Goal: Check status: Check status

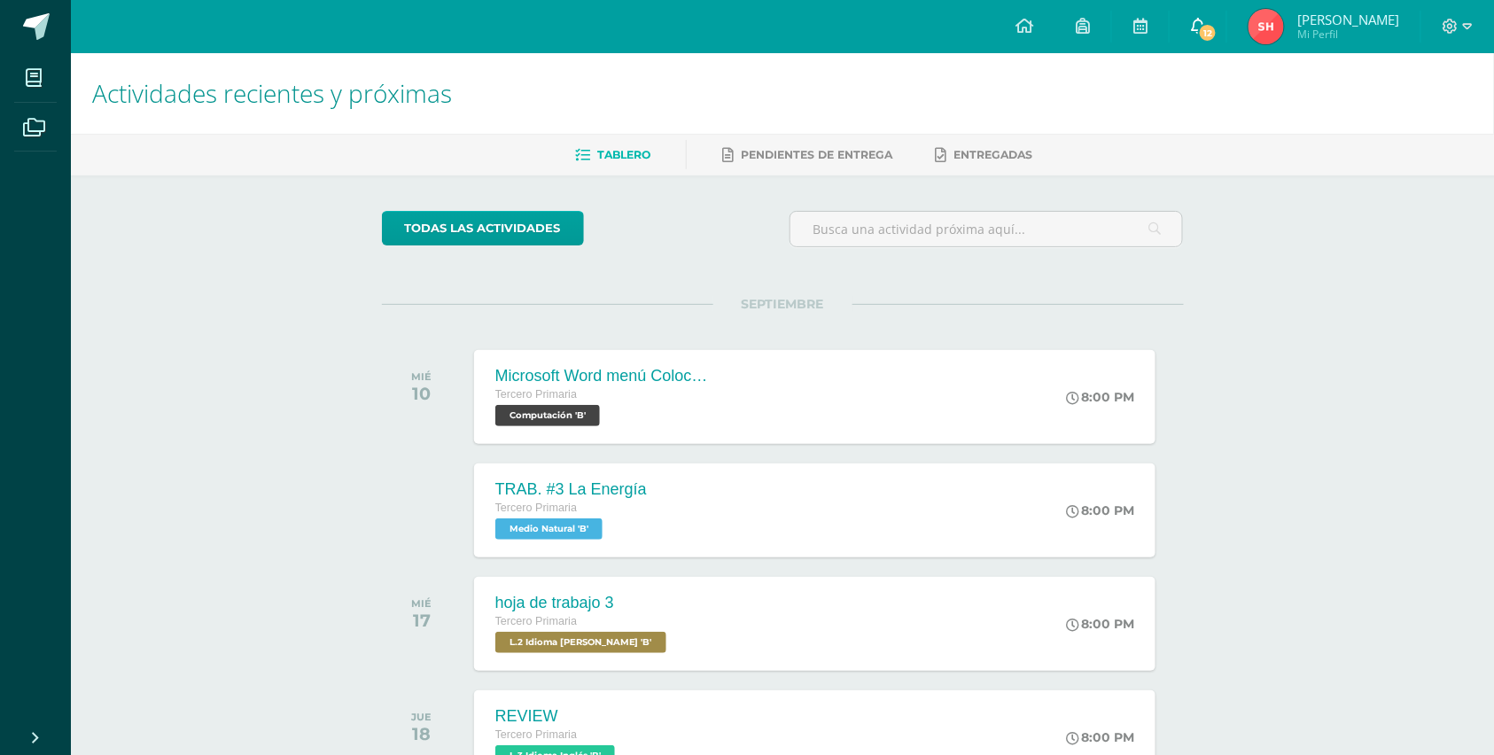
click at [1198, 19] on icon at bounding box center [1198, 26] width 14 height 16
click at [1318, 27] on span "Mi Perfil" at bounding box center [1348, 34] width 102 height 15
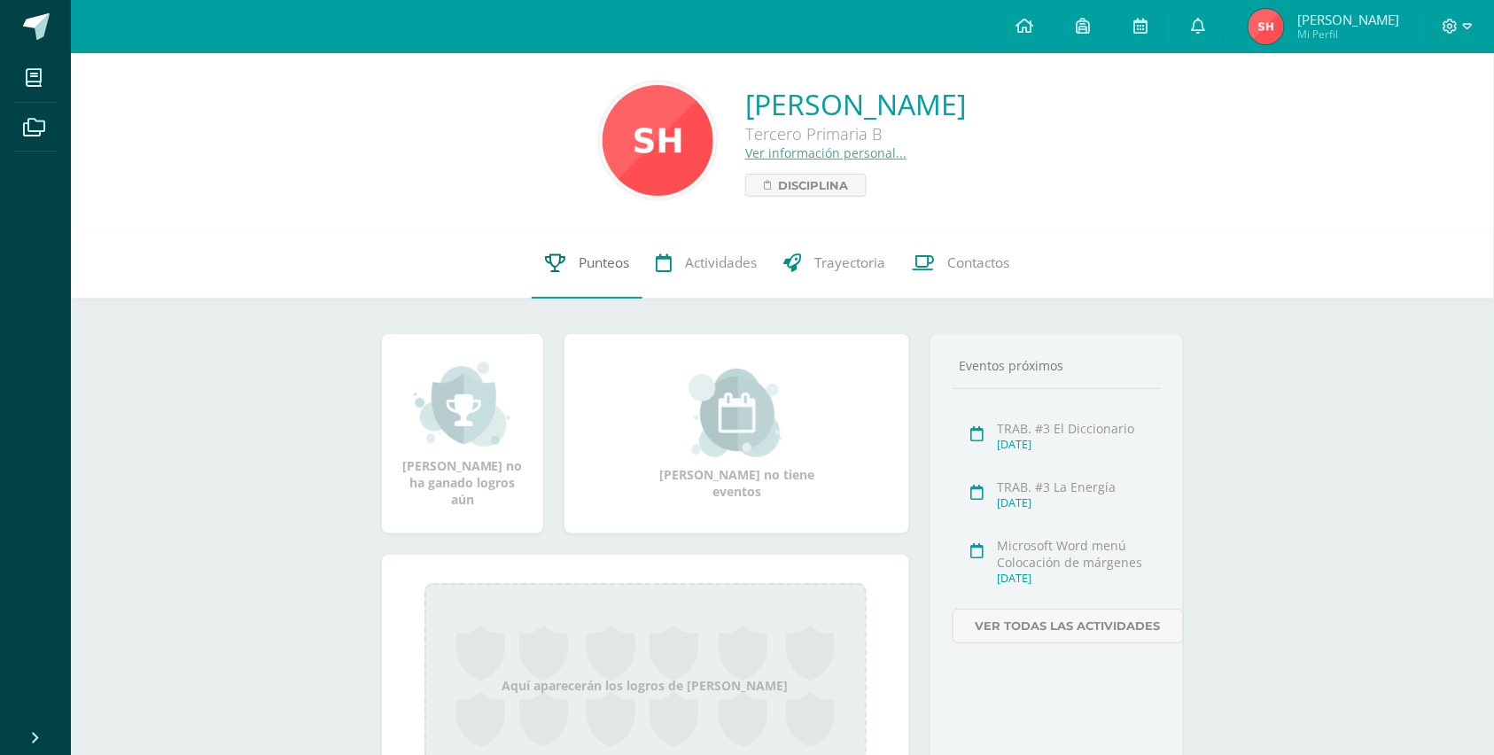
click at [602, 266] on span "Punteos" at bounding box center [604, 262] width 51 height 19
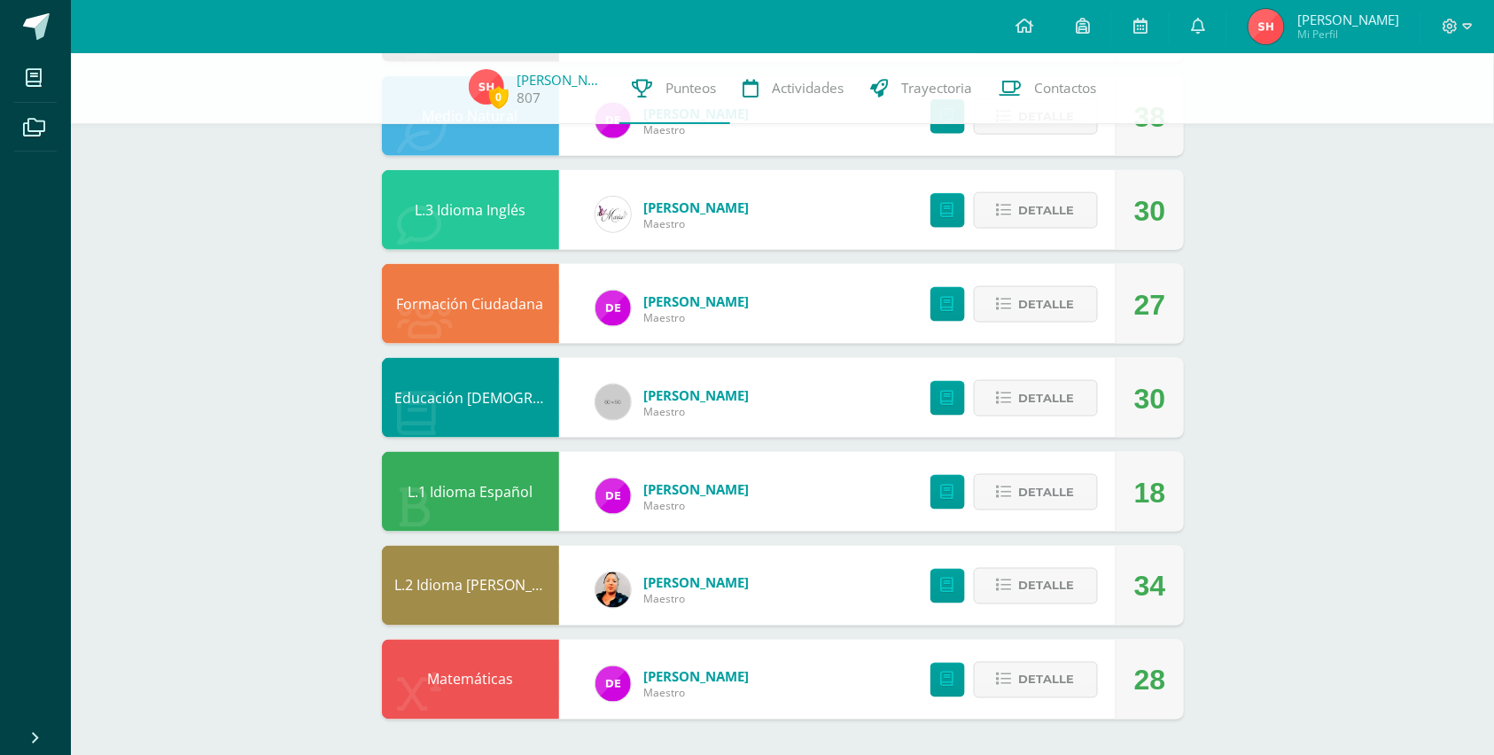
scroll to position [599, 0]
click at [1043, 393] on span "Detalle" at bounding box center [1047, 398] width 56 height 33
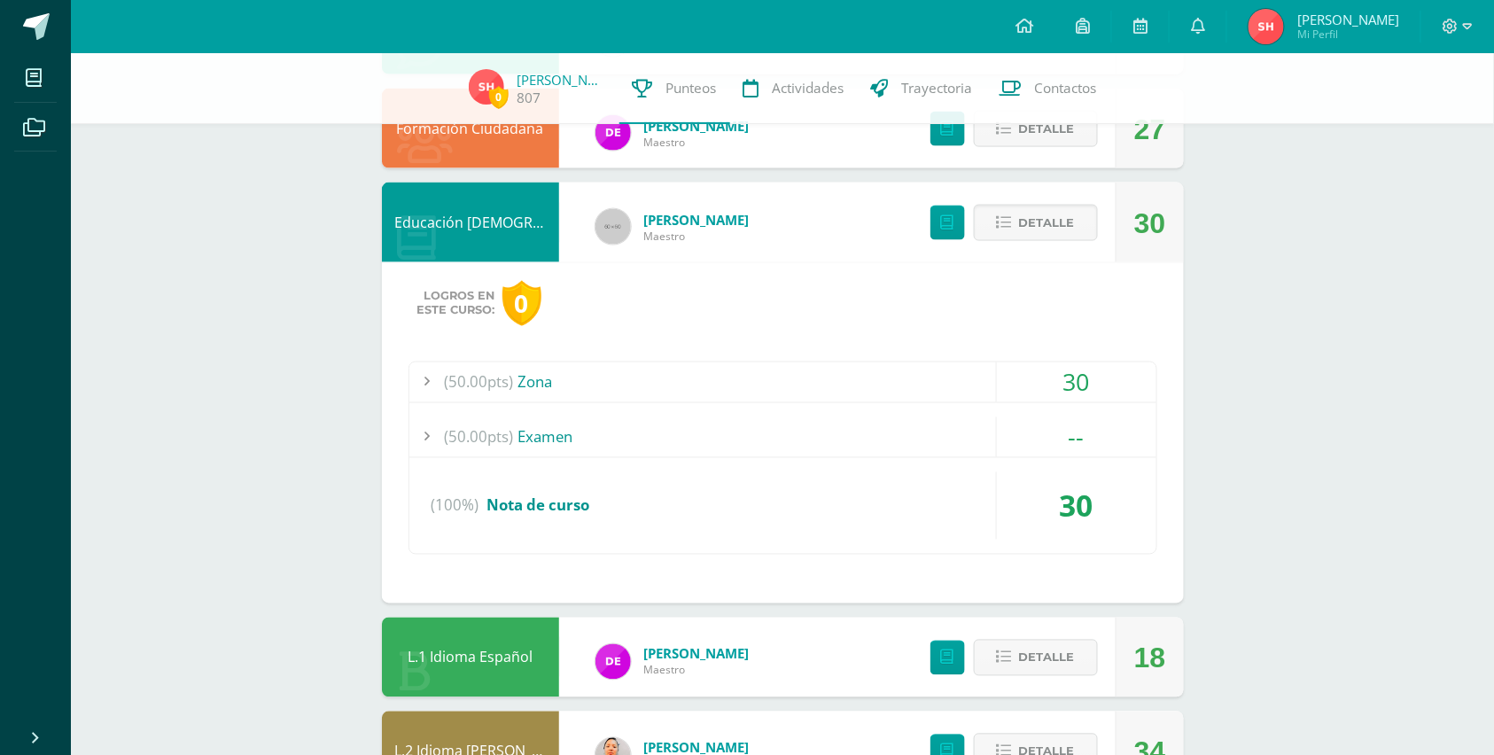
scroll to position [711, 0]
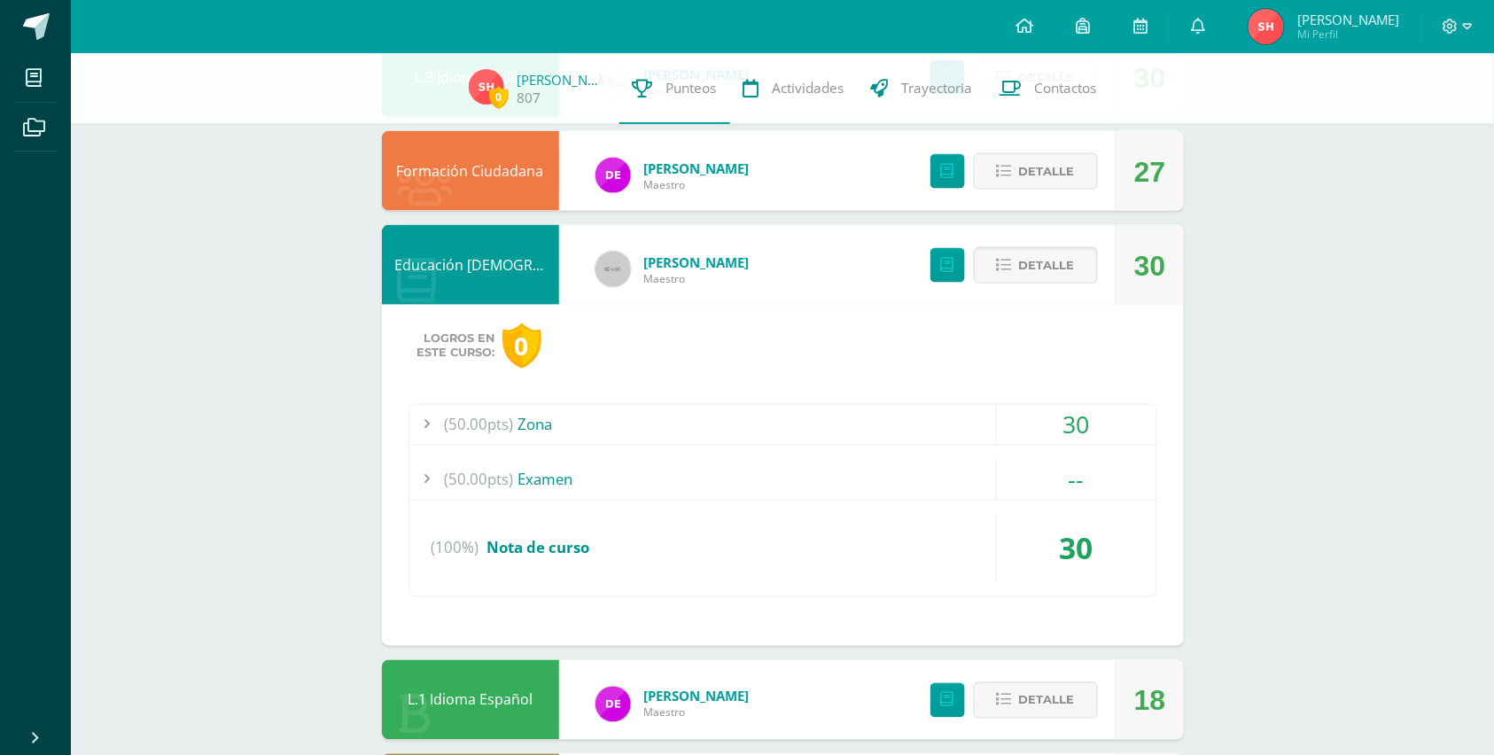
click at [1325, 465] on div "0 Santiago Hernández 807 Punteos Actividades Trayectoria Contactos Pendiente Pu…" at bounding box center [782, 153] width 1423 height 1621
click at [1021, 282] on span "Detalle" at bounding box center [1047, 265] width 56 height 33
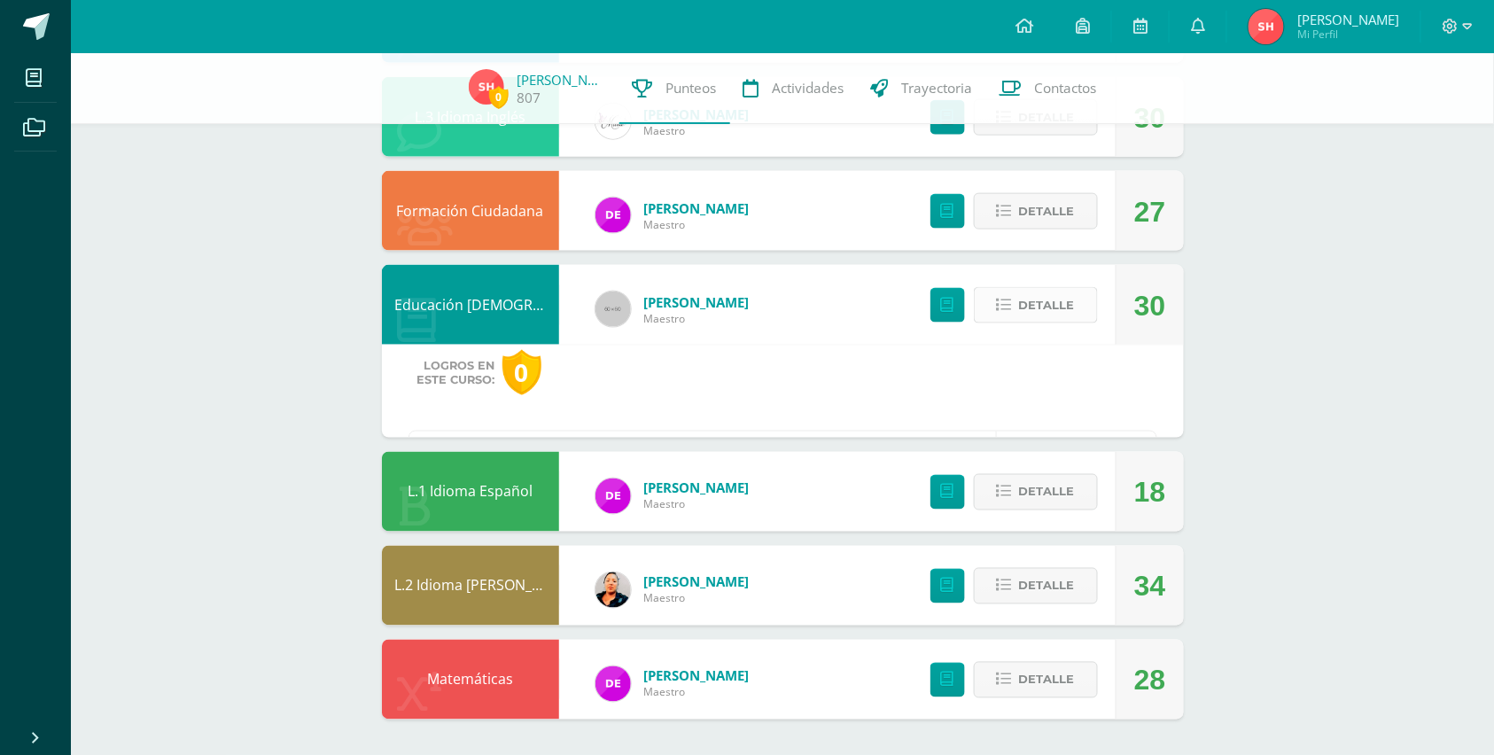
scroll to position [599, 0]
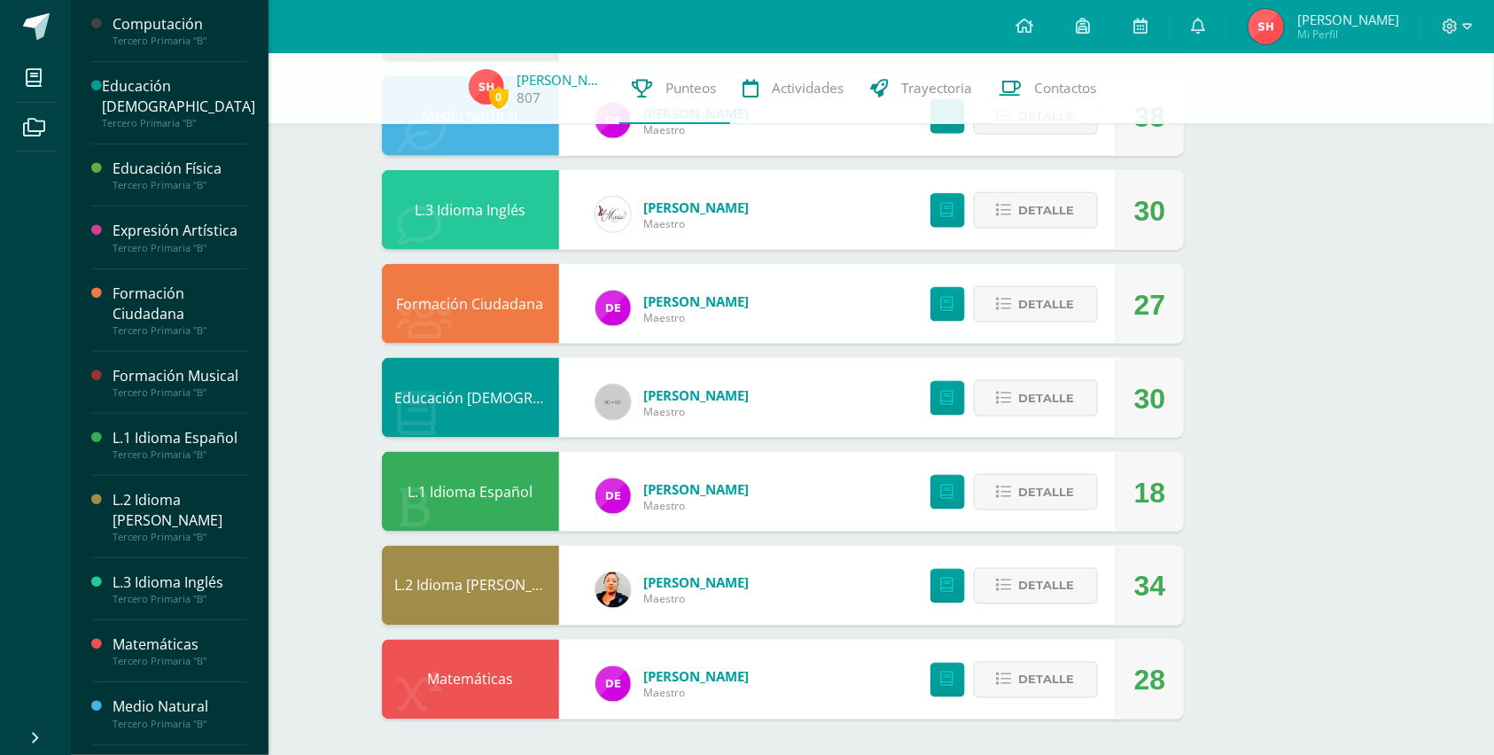
click at [168, 490] on div "L.2 Idioma [PERSON_NAME]" at bounding box center [180, 510] width 135 height 41
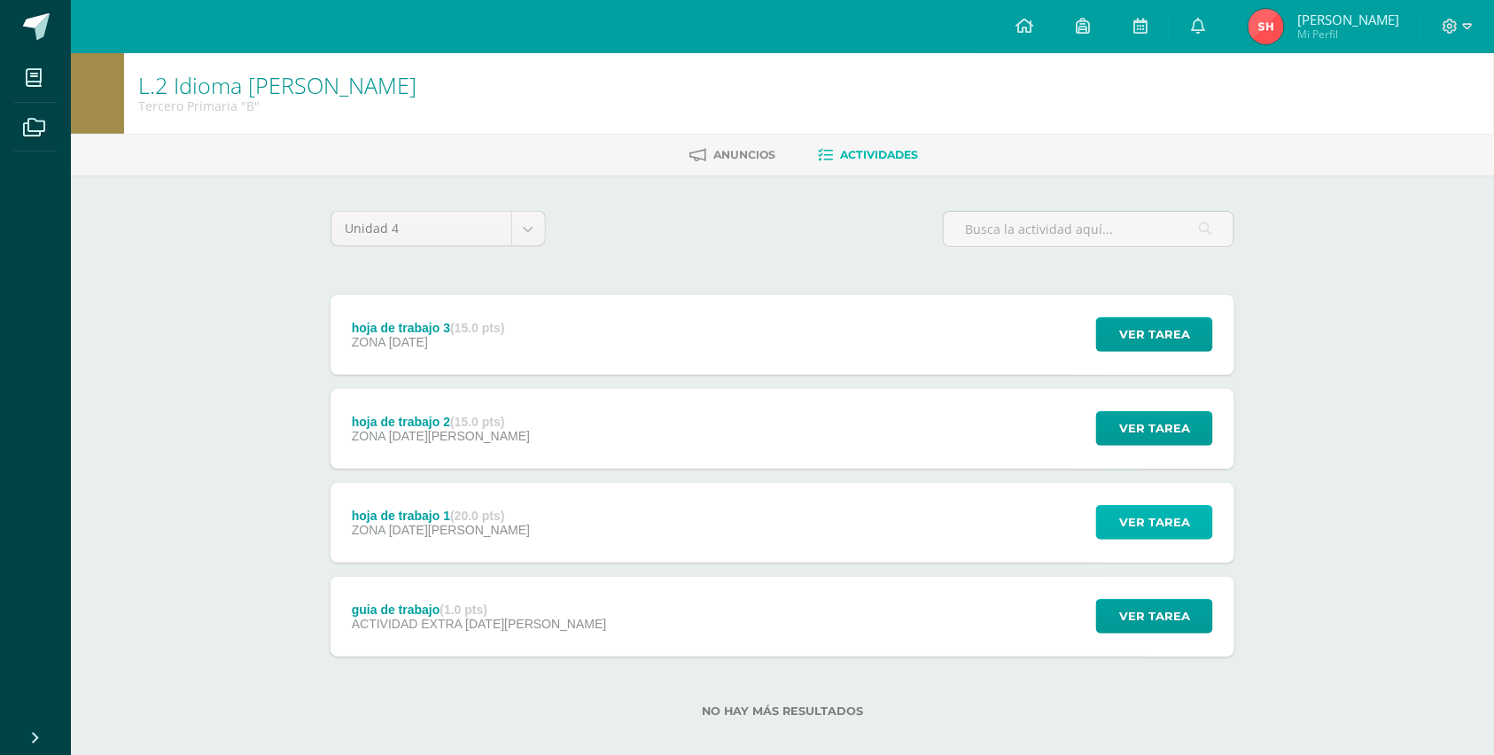
click at [1154, 535] on span "Ver tarea" at bounding box center [1154, 522] width 71 height 33
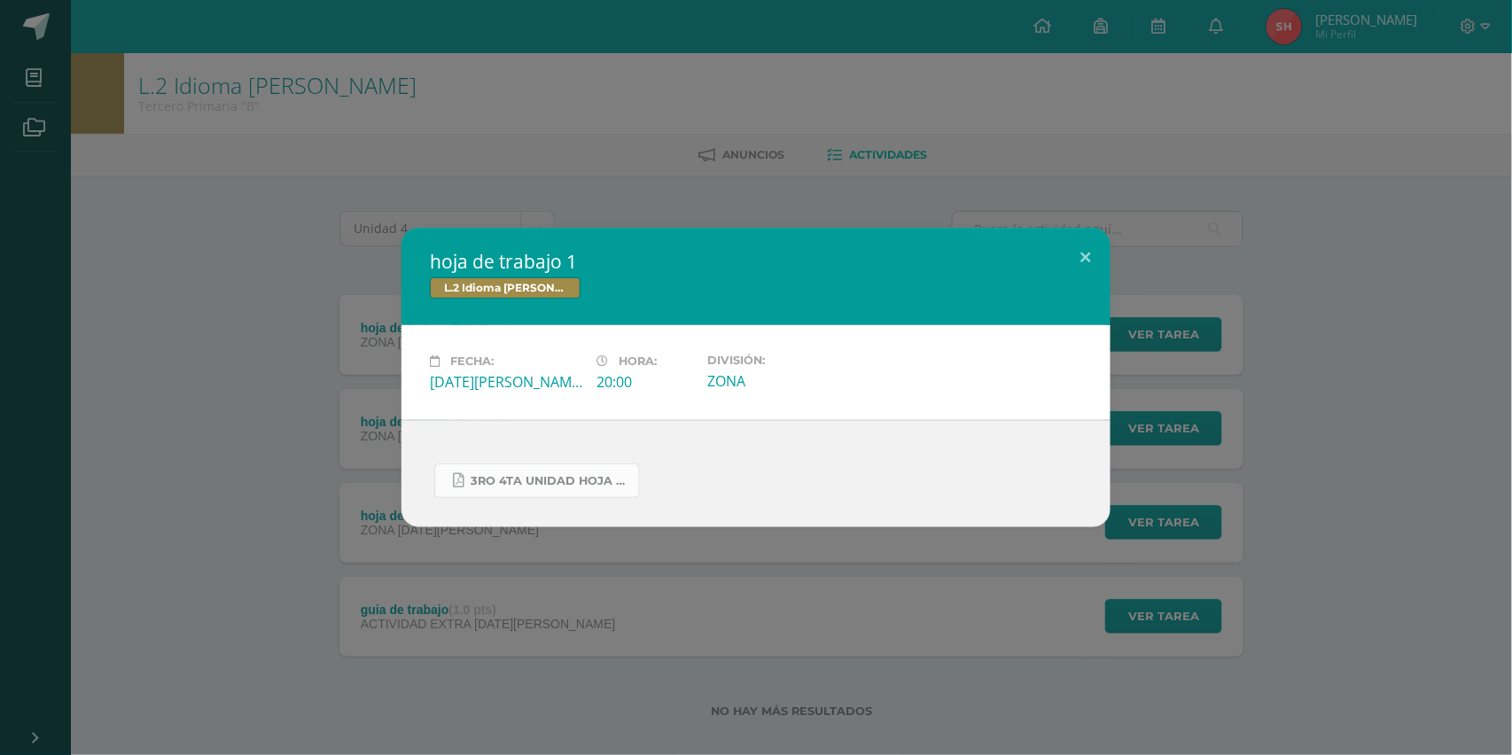
click at [582, 470] on link "3ro 4ta unidad hoja de trabajo.pdf" at bounding box center [537, 480] width 206 height 35
click at [1083, 260] on button at bounding box center [1085, 258] width 51 height 60
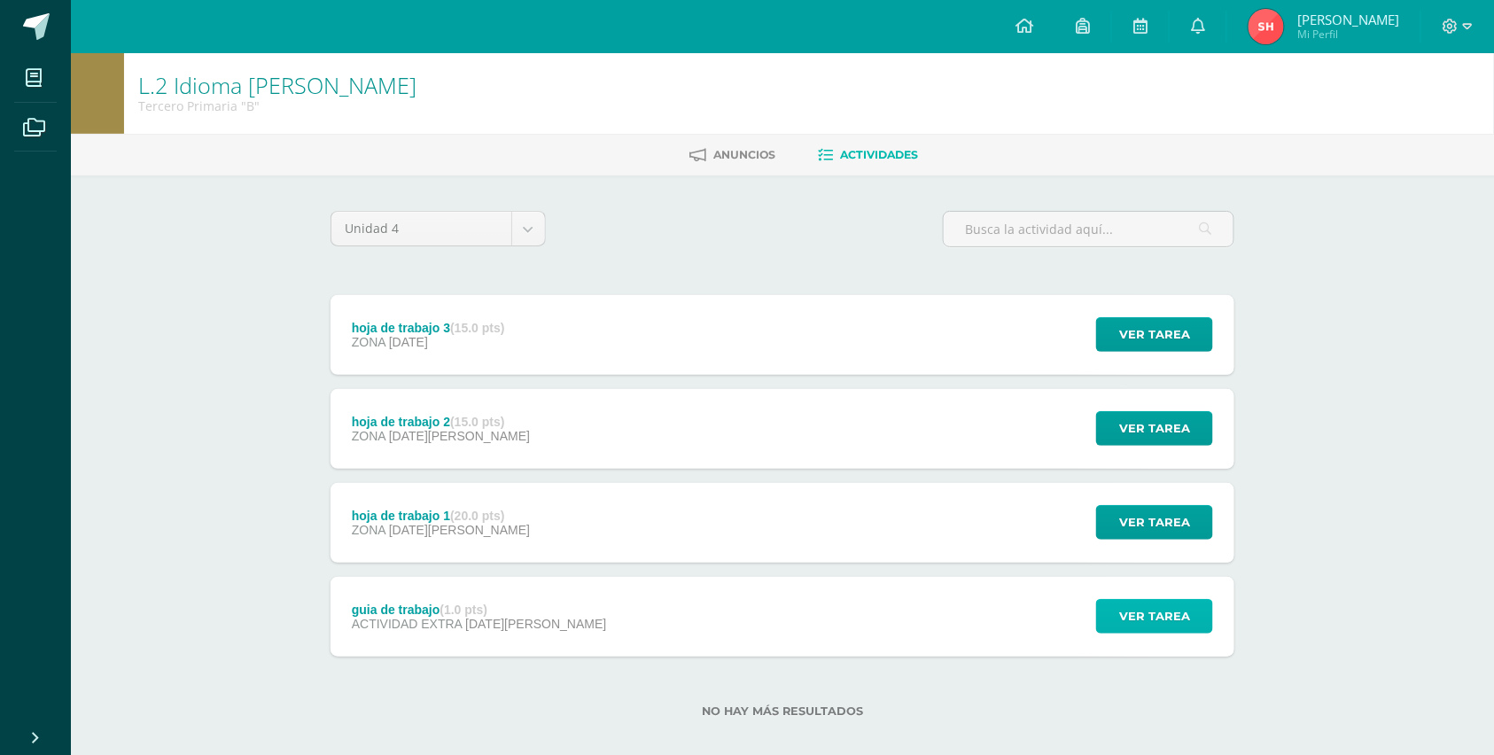
click at [1156, 601] on span "Ver tarea" at bounding box center [1154, 616] width 71 height 33
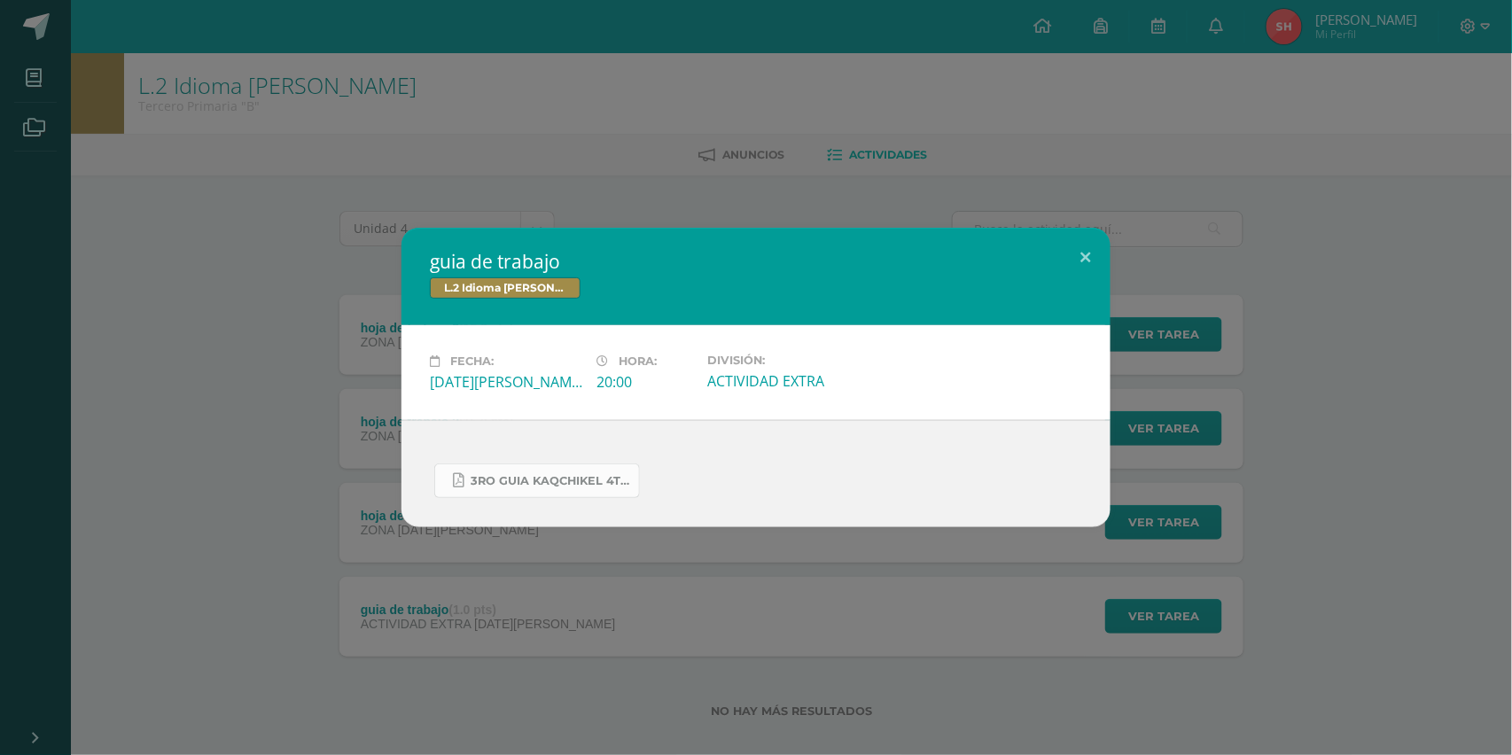
click at [528, 472] on link "3ro guia kaqchikel 4ta unidad.pdf" at bounding box center [537, 480] width 206 height 35
click at [1084, 250] on button at bounding box center [1085, 258] width 51 height 60
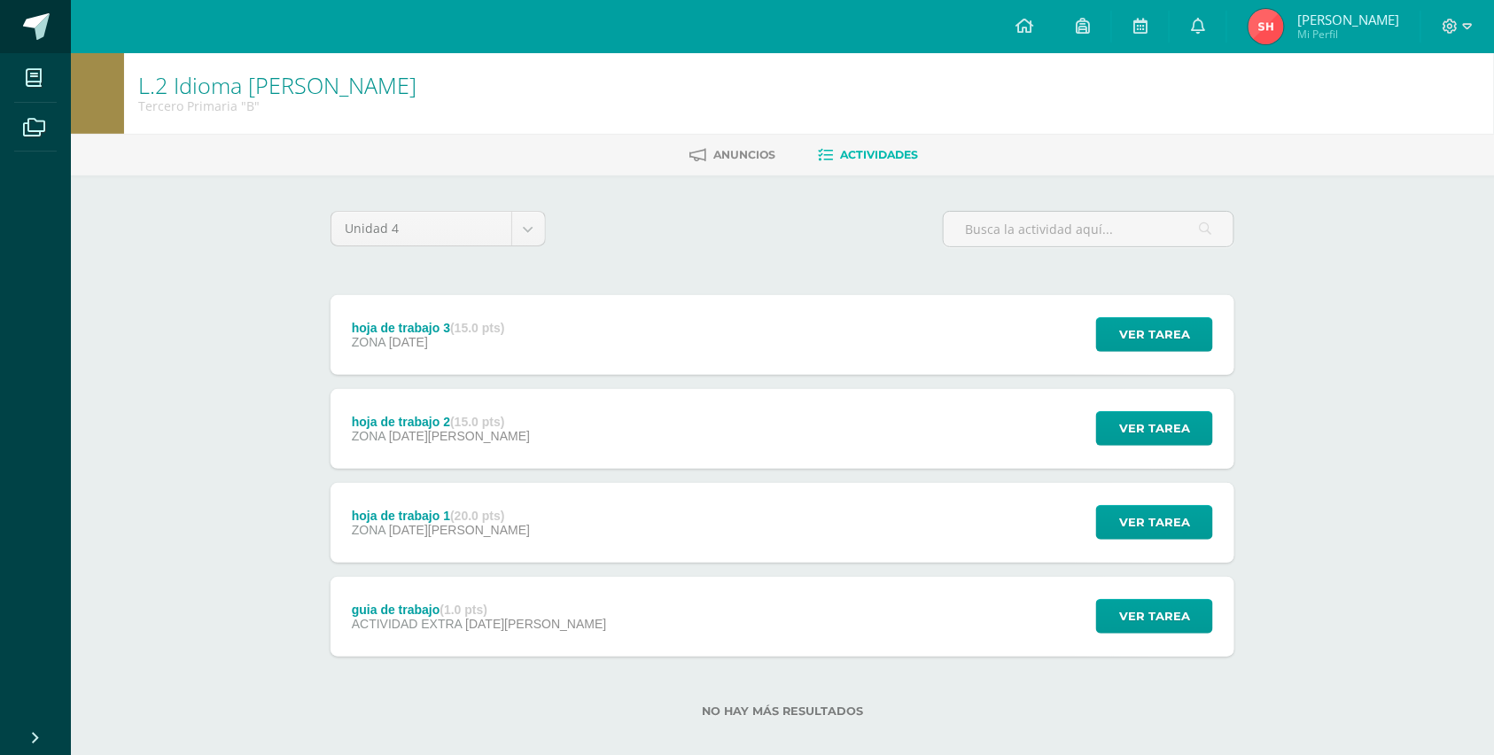
click at [43, 28] on span at bounding box center [36, 26] width 27 height 27
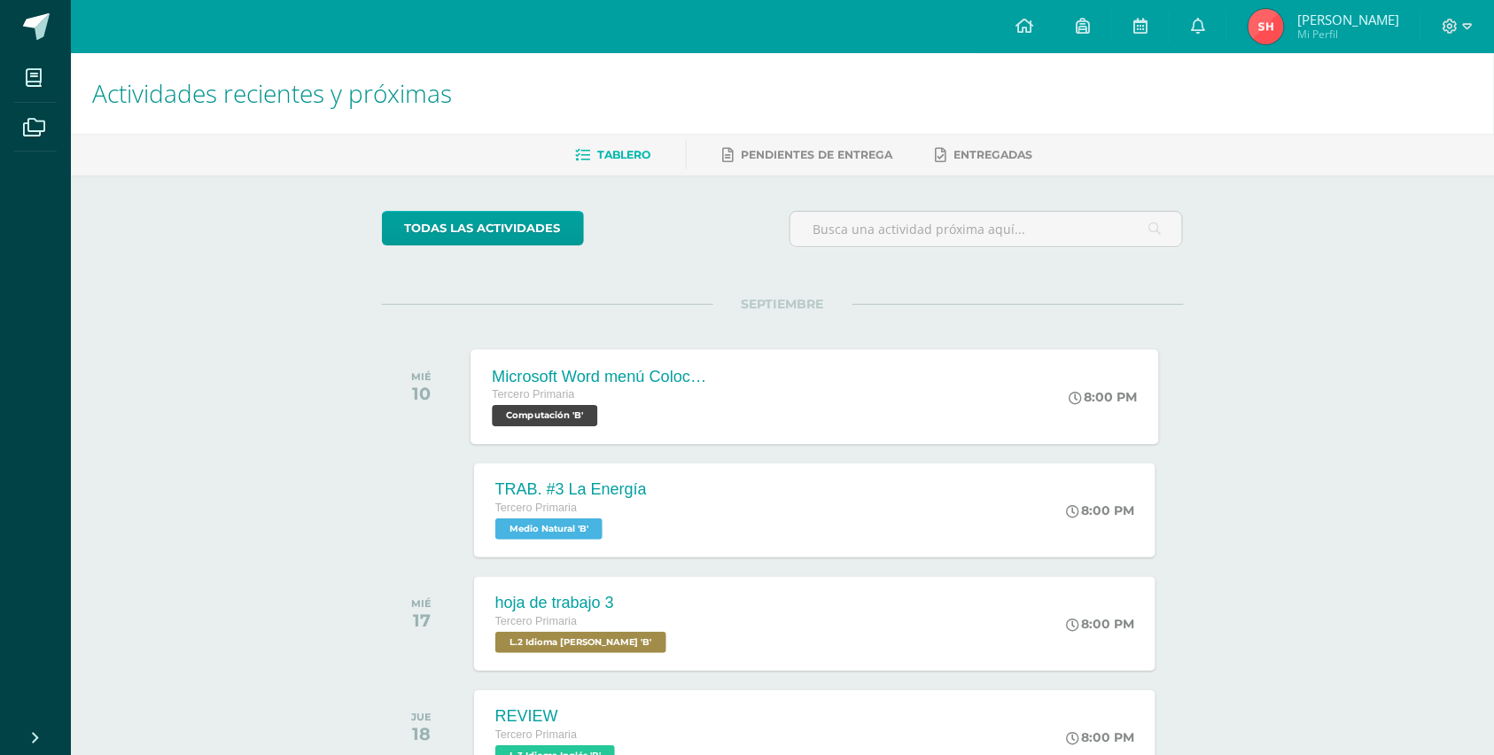
click at [572, 413] on span "Computación 'B'" at bounding box center [544, 415] width 105 height 21
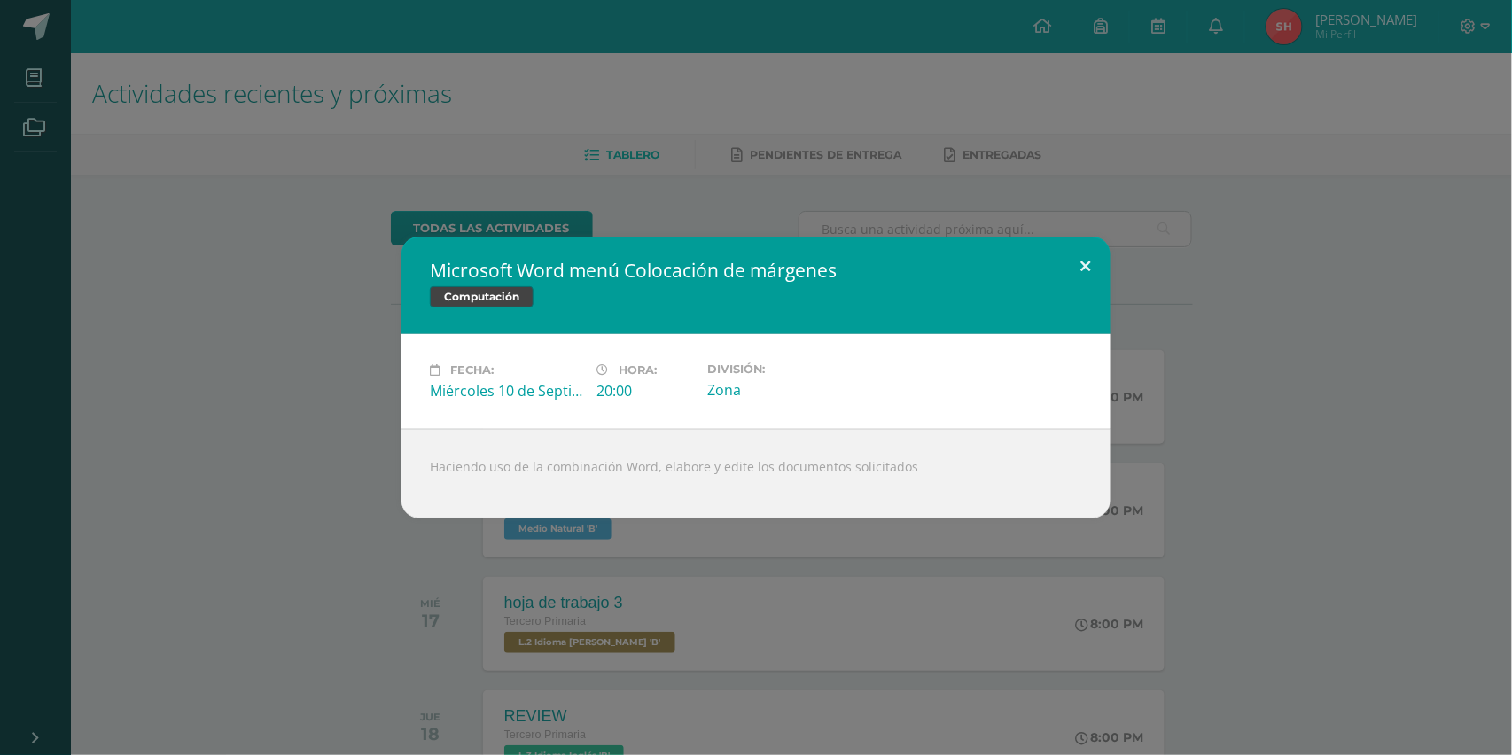
click at [1075, 260] on button at bounding box center [1085, 267] width 51 height 60
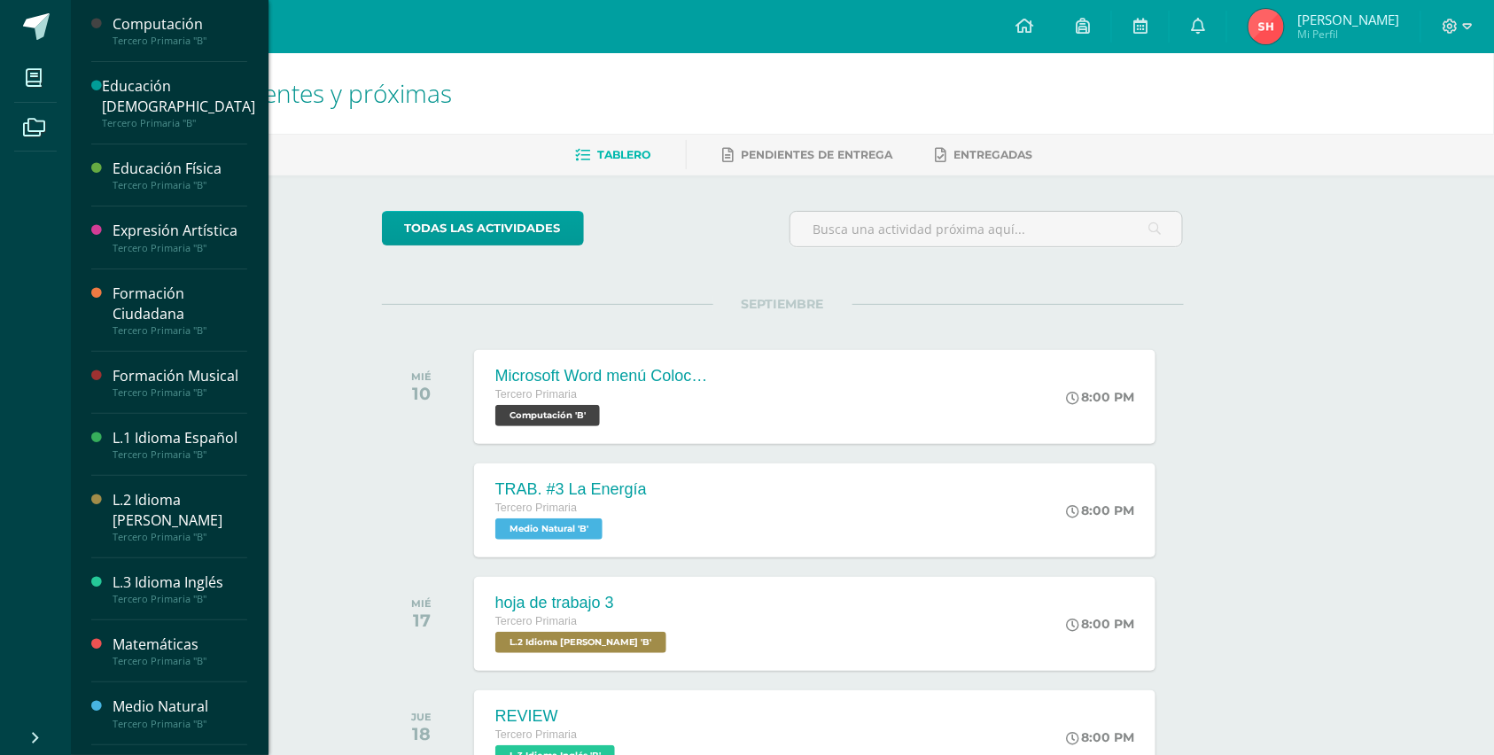
click at [164, 90] on div "Educación [DEMOGRAPHIC_DATA]" at bounding box center [178, 96] width 153 height 41
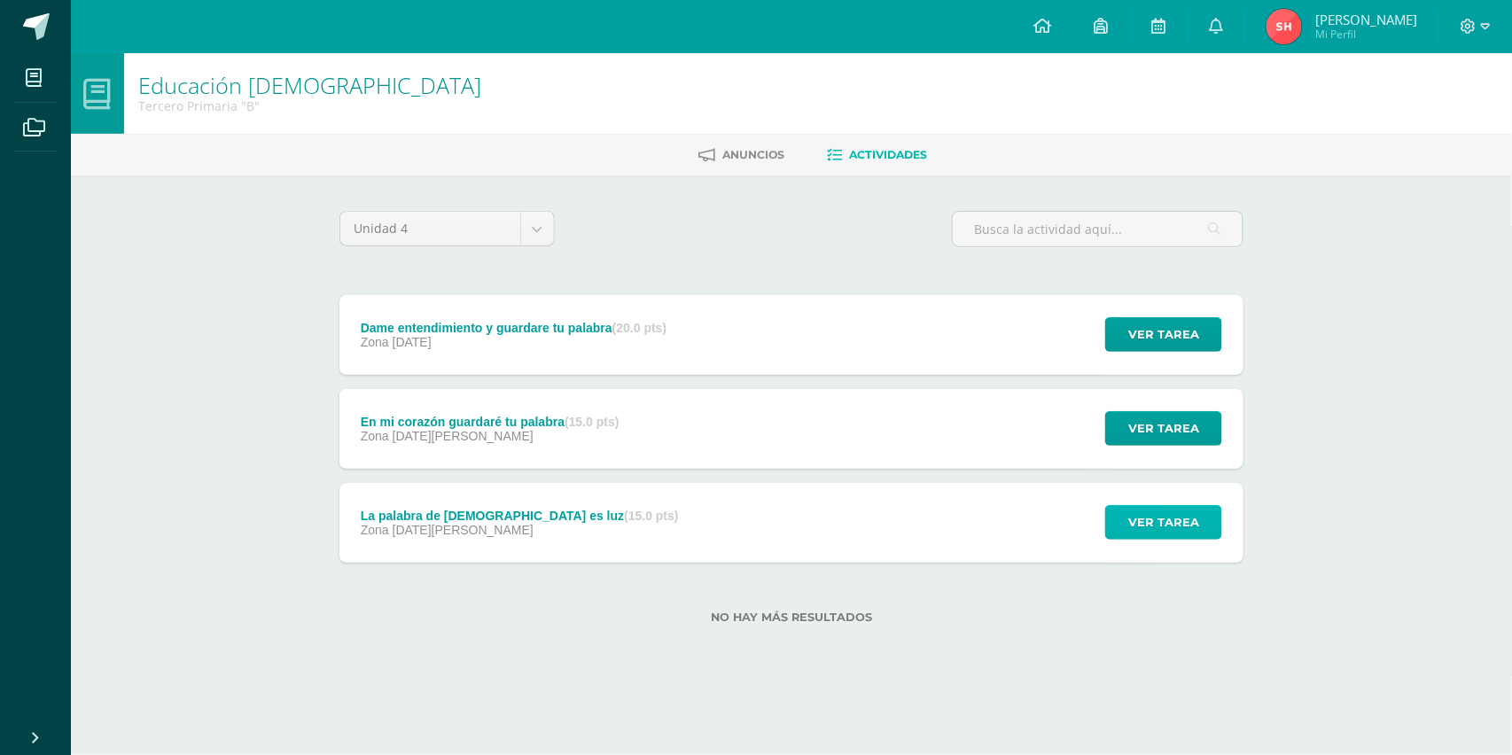
click at [1141, 521] on span "Ver tarea" at bounding box center [1163, 522] width 71 height 33
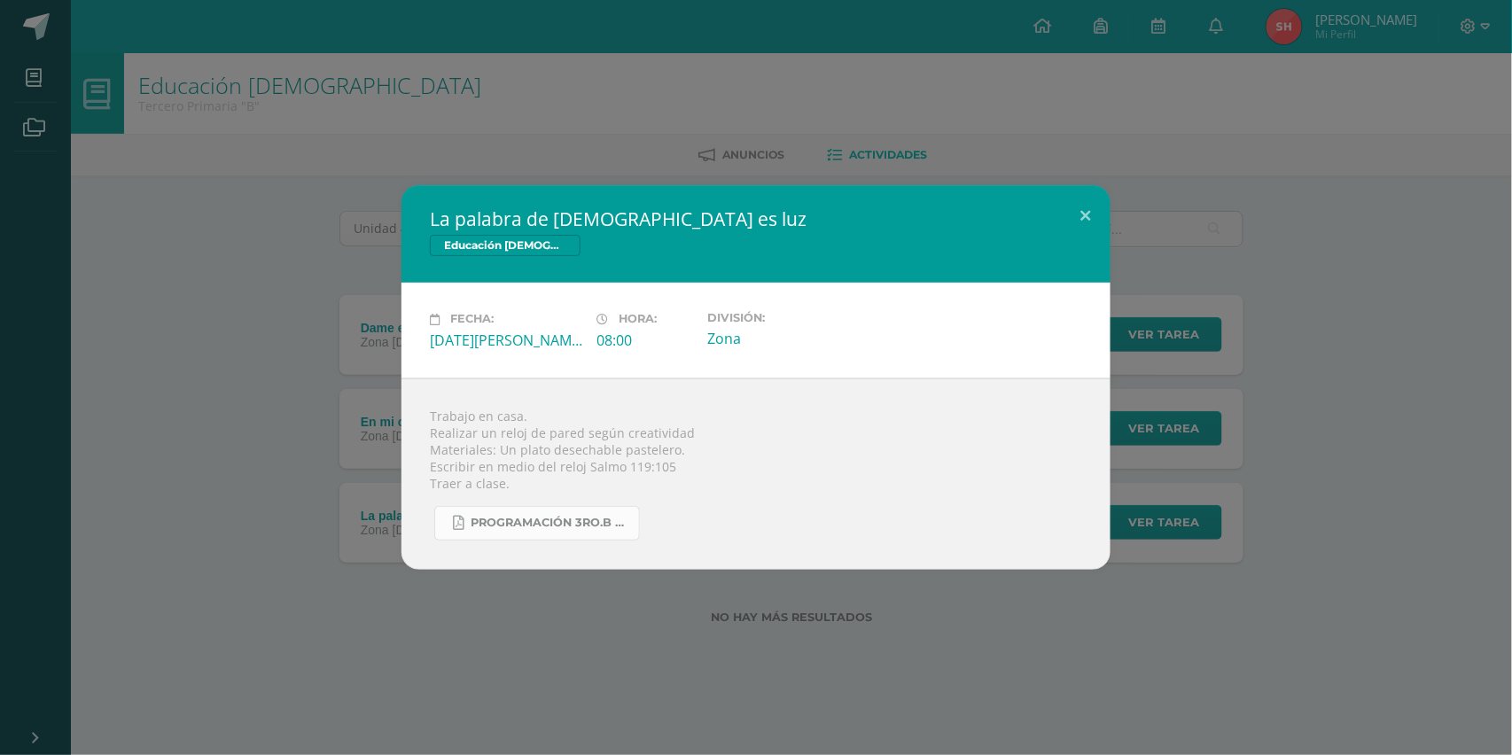
drag, startPoint x: 1141, startPoint y: 521, endPoint x: 526, endPoint y: 525, distance: 614.9
click at [526, 525] on span "Programación 3ro.B 4ta. Unidad 2025.pdf" at bounding box center [549, 523] width 159 height 14
click at [1084, 230] on button at bounding box center [1085, 215] width 51 height 60
